Goal: Task Accomplishment & Management: Use online tool/utility

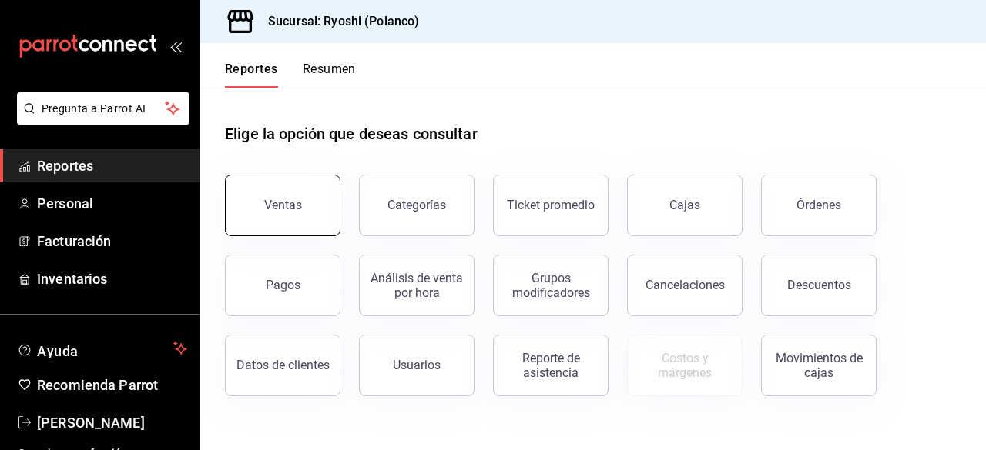
click at [269, 209] on div "Ventas" at bounding box center [283, 205] width 38 height 15
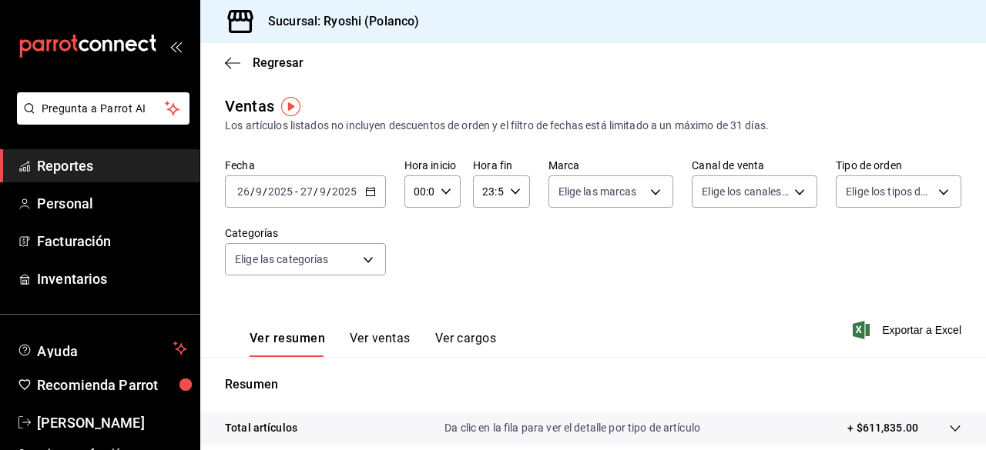
click at [363, 184] on div "[DATE] [DATE] - [DATE] [DATE]" at bounding box center [305, 192] width 161 height 32
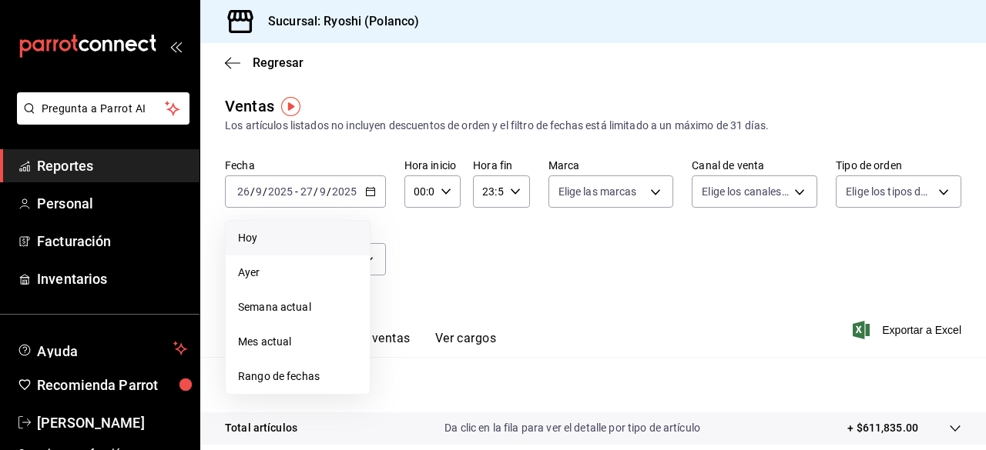
click at [259, 234] on span "Hoy" at bounding box center [297, 238] width 119 height 16
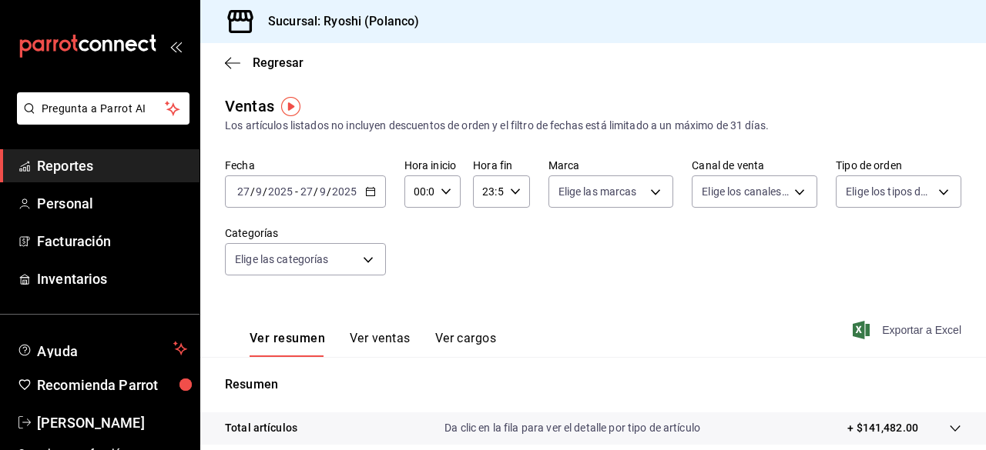
click at [881, 330] on span "Exportar a Excel" at bounding box center [907, 330] width 105 height 18
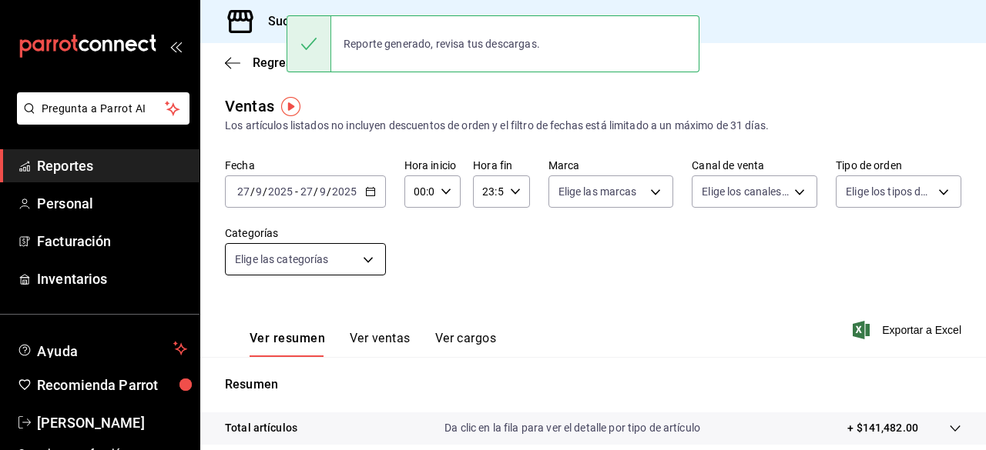
click at [363, 256] on body "Pregunta a Parrot AI Reportes Personal Facturación Inventarios Ayuda Recomienda…" at bounding box center [493, 225] width 986 height 450
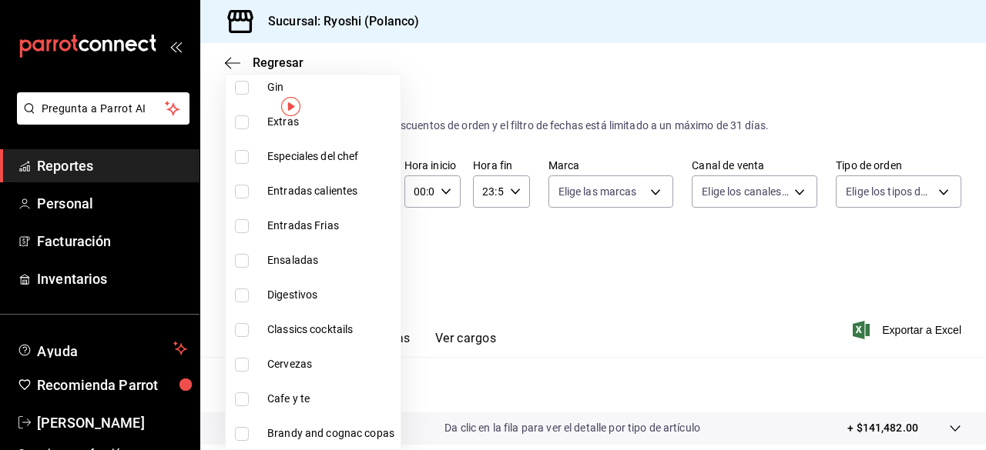
scroll to position [1757, 0]
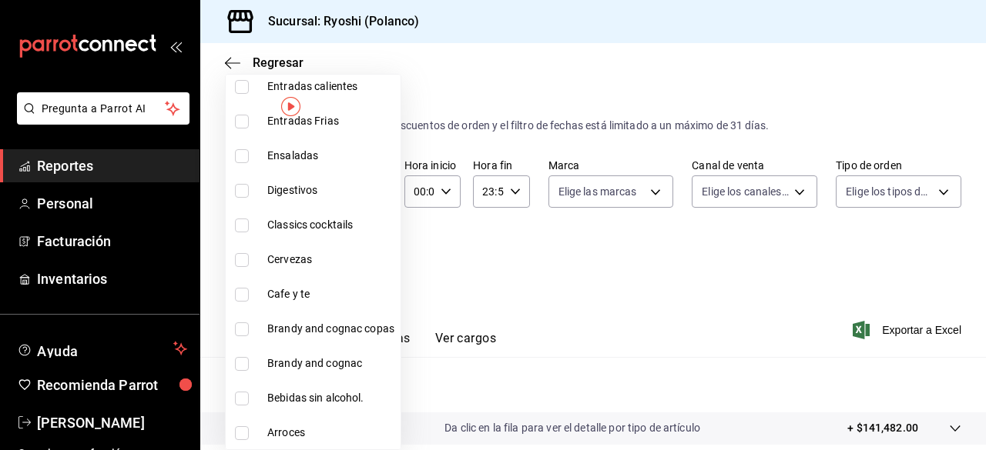
click at [248, 294] on label at bounding box center [245, 295] width 20 height 14
click at [248, 294] on input "checkbox" at bounding box center [242, 295] width 14 height 14
checkbox input "false"
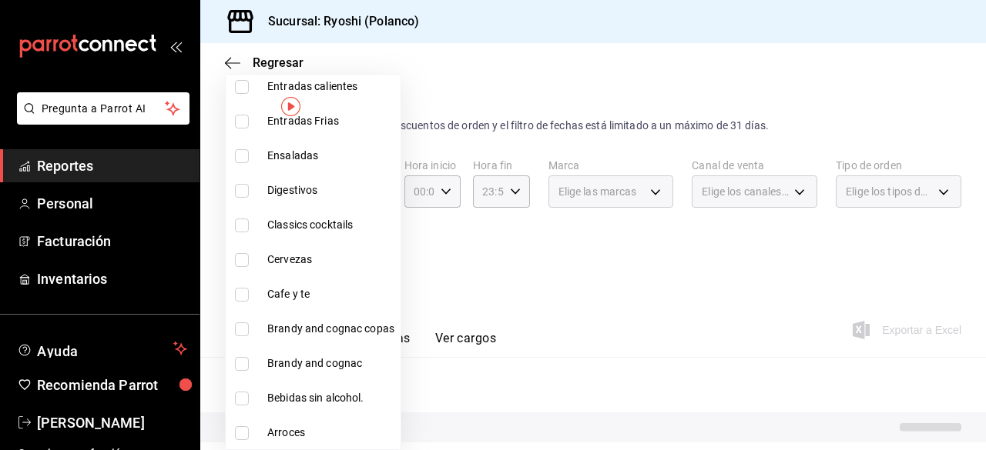
click at [243, 290] on input "checkbox" at bounding box center [242, 295] width 14 height 14
checkbox input "true"
type input "e9d65df4-369a-41df-af20-a5332ddf0d85"
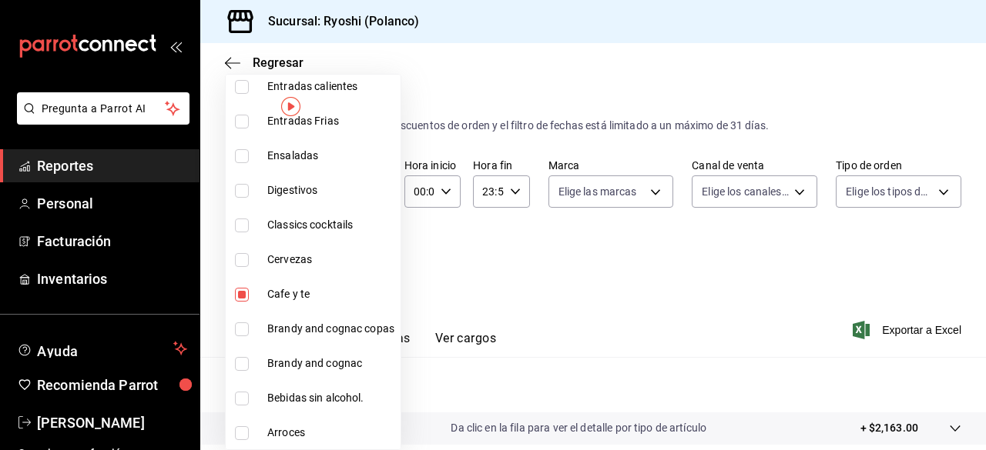
click at [875, 324] on div at bounding box center [493, 225] width 986 height 450
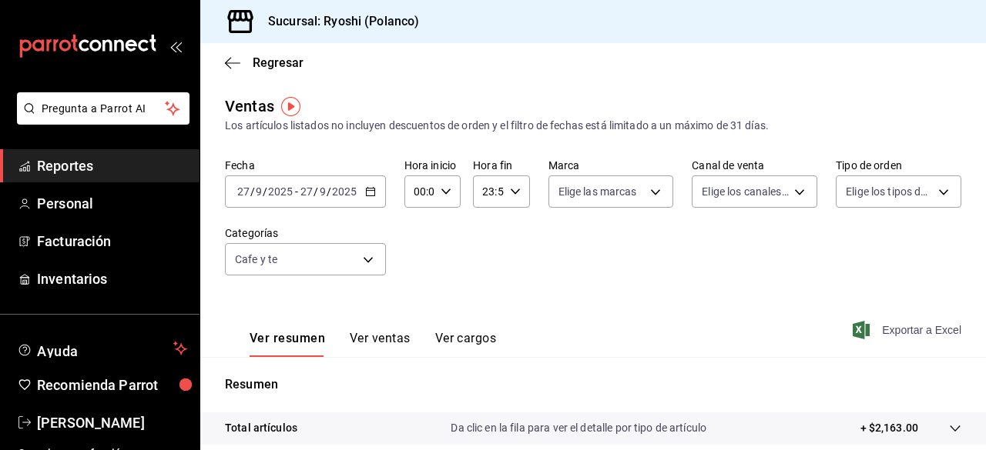
click at [875, 327] on span "Exportar a Excel" at bounding box center [907, 330] width 105 height 18
